Goal: Use online tool/utility: Utilize a website feature to perform a specific function

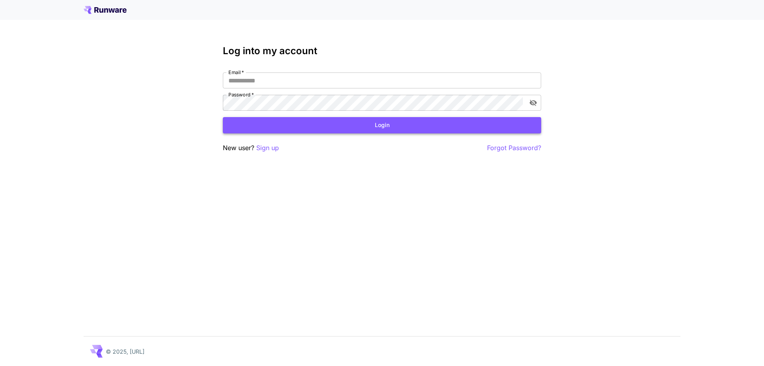
type input "**********"
click at [392, 128] on button "Login" at bounding box center [382, 125] width 318 height 16
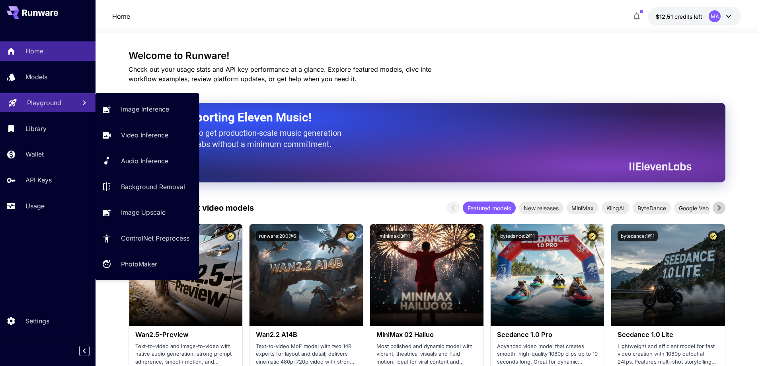
click at [41, 103] on p "Playground" at bounding box center [44, 103] width 34 height 10
